Goal: Task Accomplishment & Management: Manage account settings

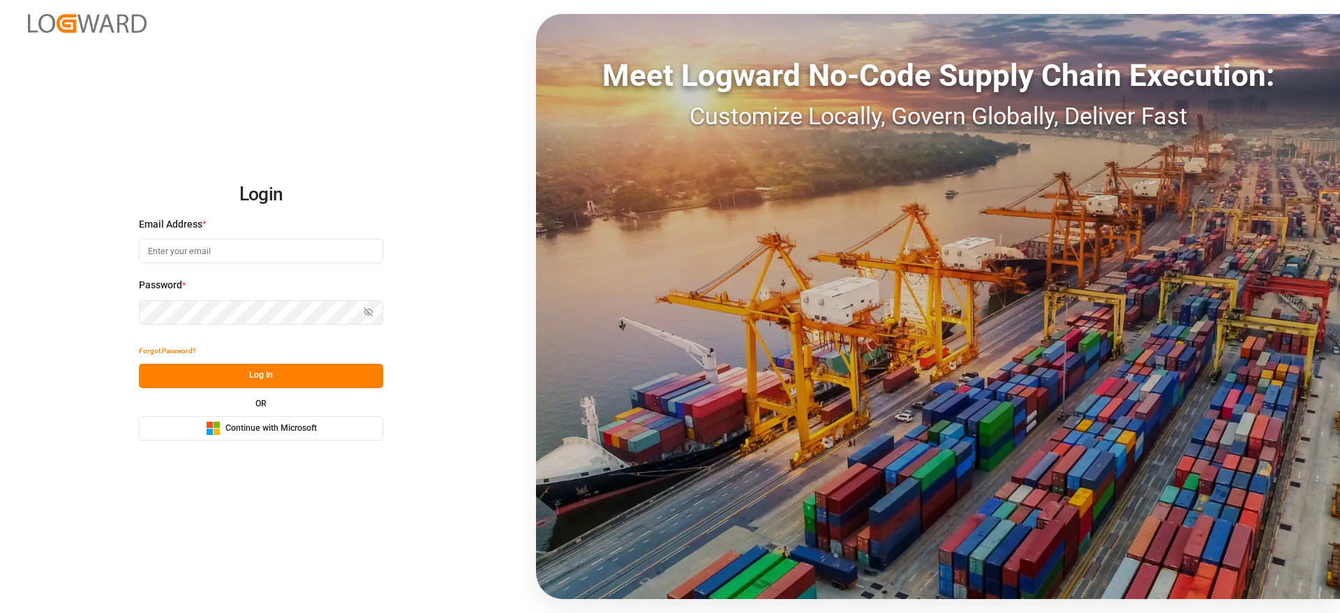
click at [279, 433] on span "Continue with Microsoft" at bounding box center [270, 428] width 91 height 13
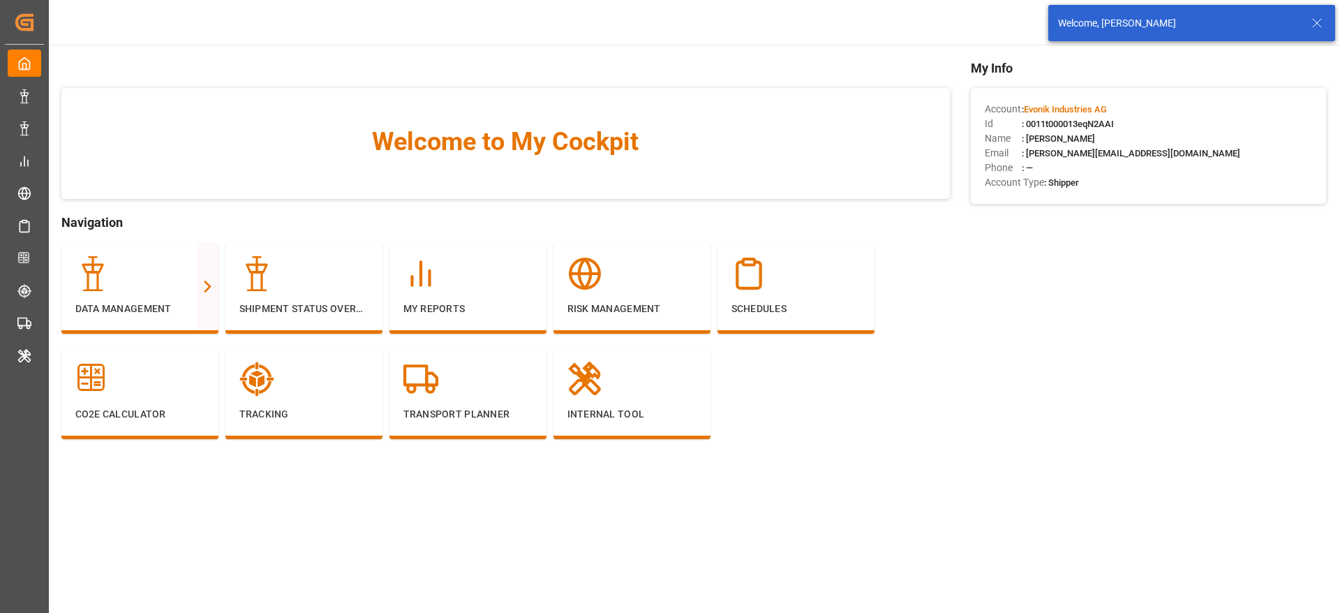
click at [1319, 22] on icon at bounding box center [1316, 23] width 17 height 17
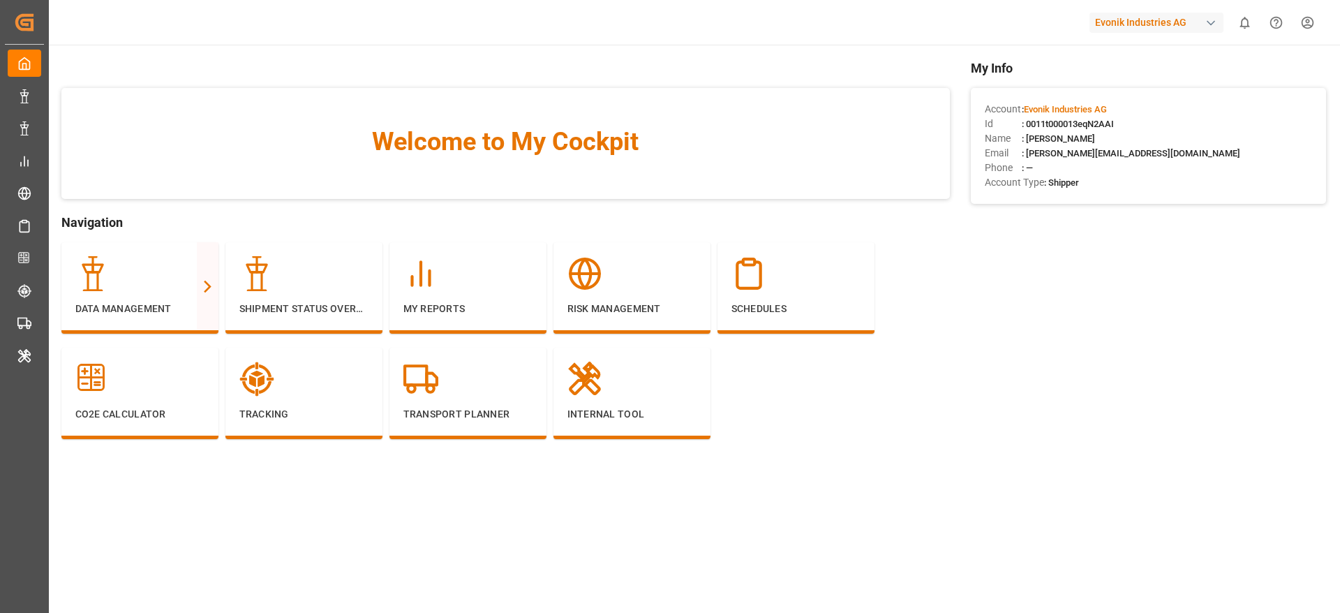
click at [1128, 15] on div "Evonik Industries AG" at bounding box center [1156, 23] width 134 height 20
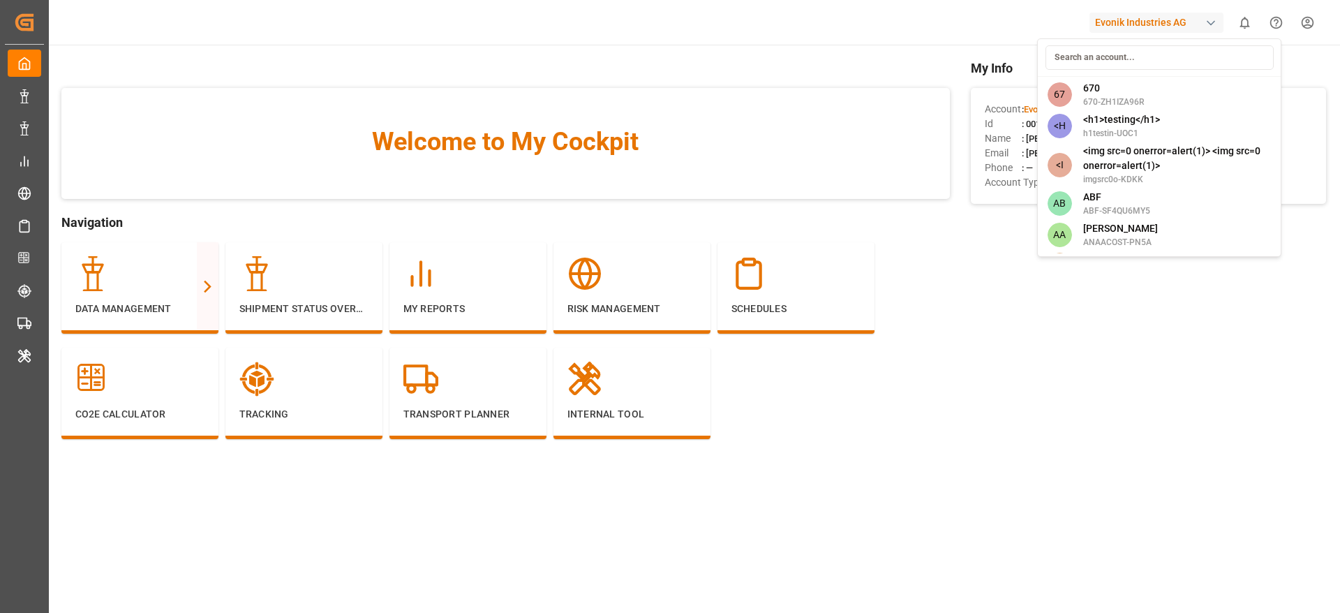
type input "c"
